Goal: Task Accomplishment & Management: Use online tool/utility

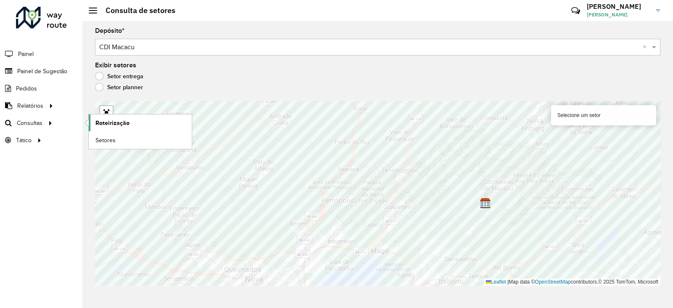
click at [115, 123] on span "Roteirização" at bounding box center [113, 123] width 34 height 9
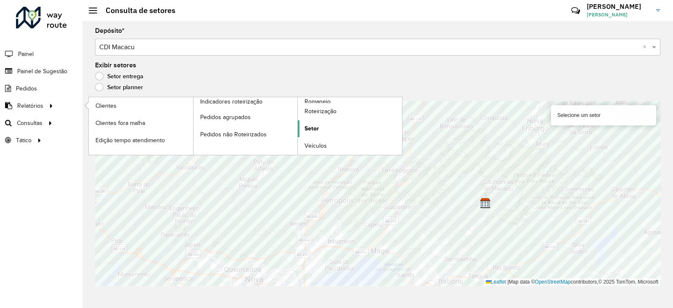
click at [313, 126] on span "Setor" at bounding box center [312, 128] width 14 height 9
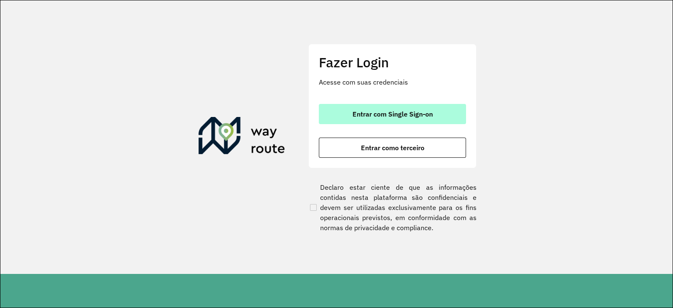
click at [370, 117] on span "Entrar com Single Sign-on" at bounding box center [393, 114] width 80 height 7
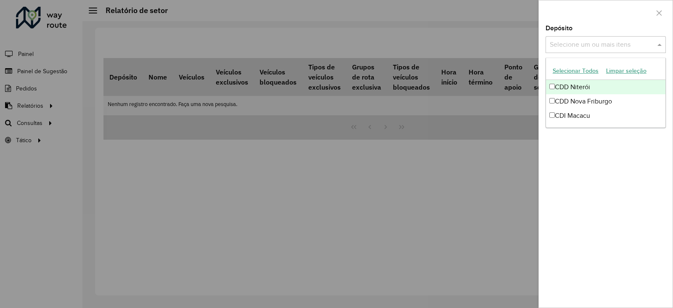
click at [566, 42] on input "text" at bounding box center [602, 45] width 108 height 10
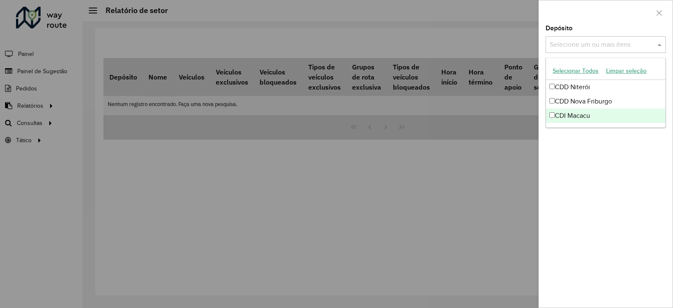
click at [568, 114] on div "CDI Macacu" at bounding box center [606, 116] width 120 height 14
drag, startPoint x: 581, startPoint y: 172, endPoint x: 576, endPoint y: 149, distance: 23.6
click at [581, 173] on div "Depósito Selecione um ou mais itens CDI Macacu × × Grupo de Depósito Selecione …" at bounding box center [606, 166] width 134 height 282
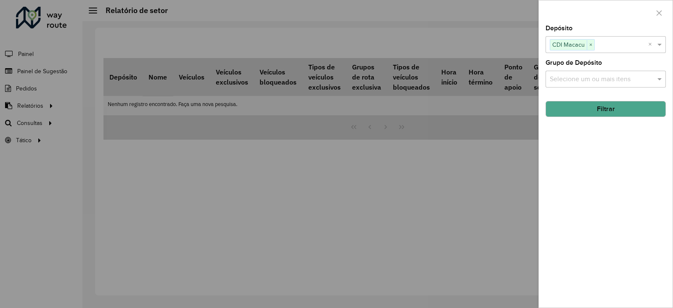
click at [579, 109] on button "Filtrar" at bounding box center [606, 109] width 120 height 16
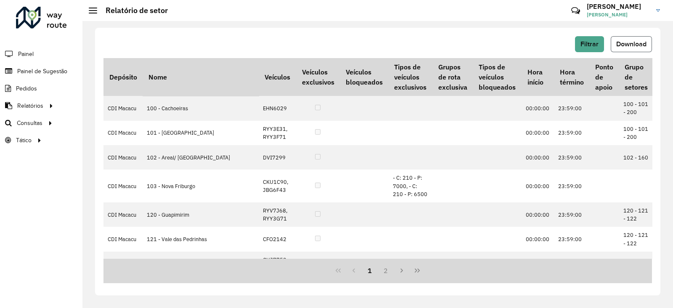
click at [628, 48] on button "Download" at bounding box center [631, 44] width 41 height 16
